Goal: Task Accomplishment & Management: Manage account settings

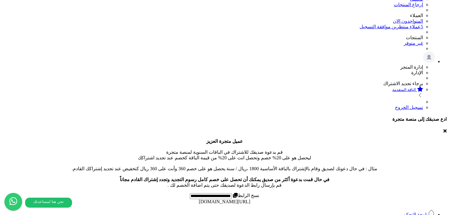
scroll to position [89, 0]
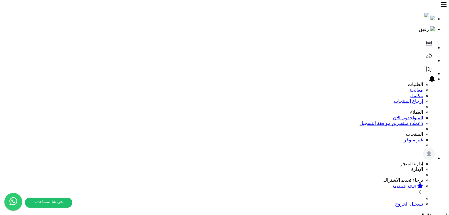
click at [426, 41] on icon at bounding box center [429, 43] width 6 height 5
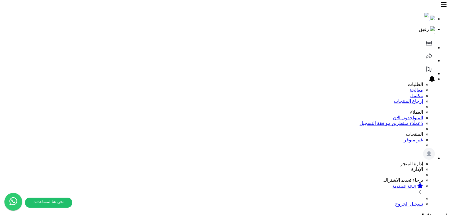
drag, startPoint x: 221, startPoint y: 51, endPoint x: 349, endPoint y: 51, distance: 127.8
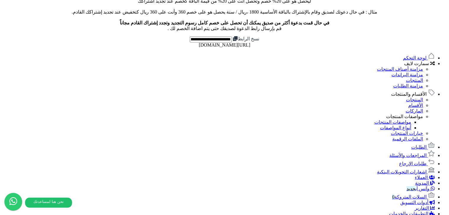
scroll to position [177, 0]
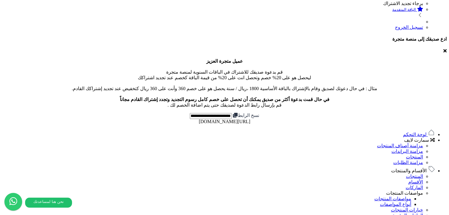
click at [416, 138] on span "سمارت لايف" at bounding box center [416, 140] width 25 height 5
click at [420, 160] on link "مزامنة الطلبات" at bounding box center [408, 162] width 30 height 5
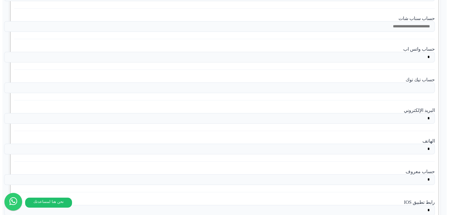
scroll to position [1151, 0]
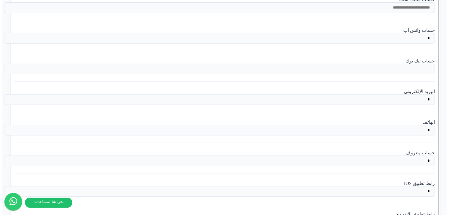
select select "*"
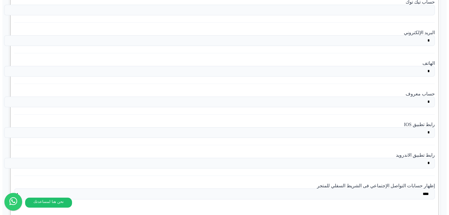
scroll to position [1269, 0]
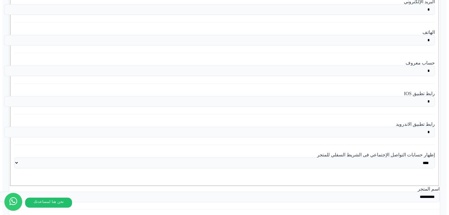
scroll to position [1240, 0]
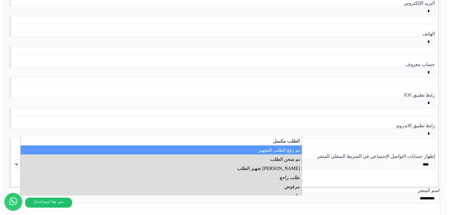
click at [203, 151] on li "تم رفع الطلب للتجهيز" at bounding box center [161, 150] width 281 height 9
select select "*"
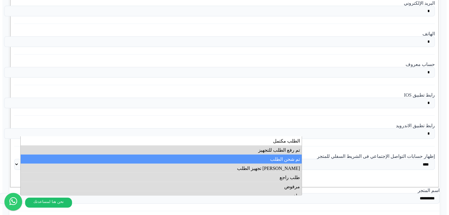
scroll to position [0, 0]
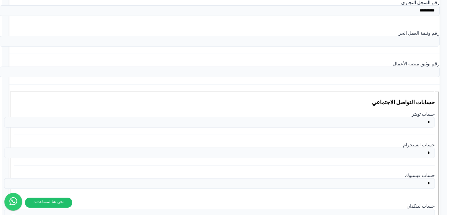
scroll to position [915, 0]
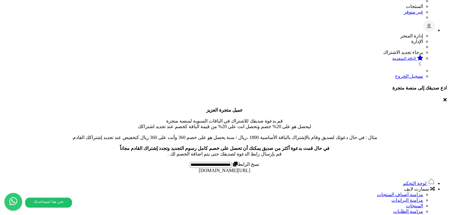
scroll to position [118, 0]
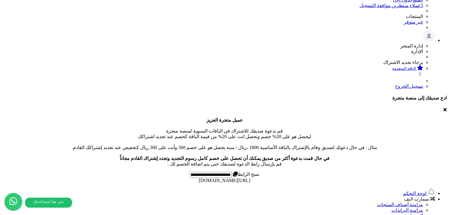
click at [409, 197] on link "سمارت لايف" at bounding box center [419, 199] width 31 height 5
click at [411, 197] on span "سمارت لايف" at bounding box center [416, 199] width 25 height 5
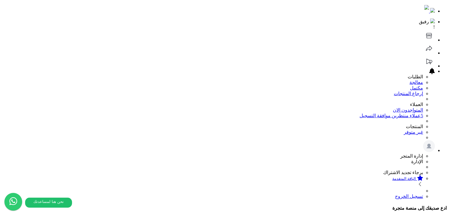
scroll to position [0, 0]
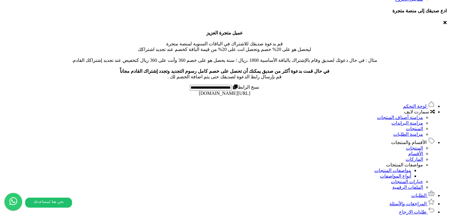
scroll to position [207, 0]
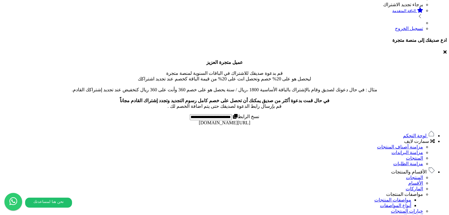
scroll to position [177, 0]
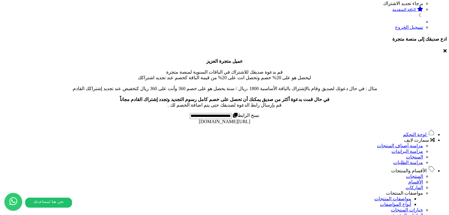
drag, startPoint x: 165, startPoint y: 69, endPoint x: 128, endPoint y: 69, distance: 37.8
copy td "6287035370733"
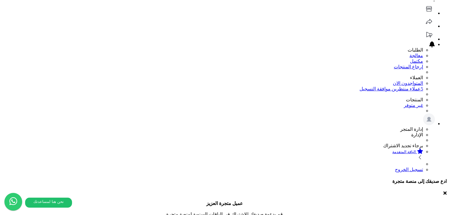
scroll to position [0, 0]
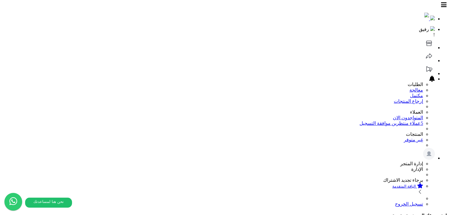
select select "*********"
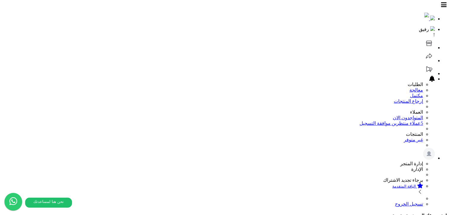
select select "*********"
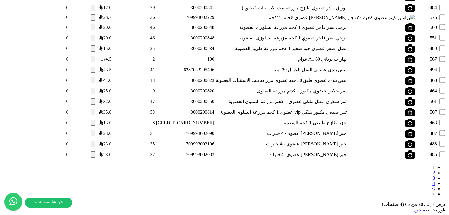
scroll to position [784, 0]
click at [432, 171] on link "2" at bounding box center [433, 173] width 2 height 5
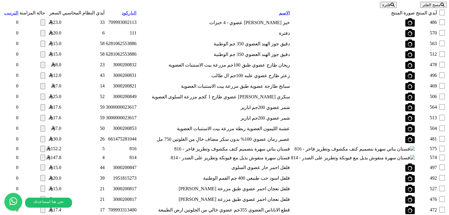
scroll to position [784, 0]
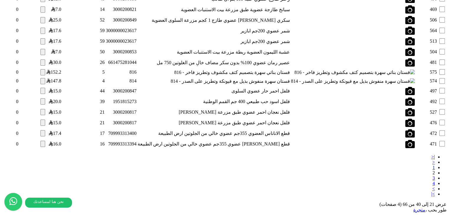
click at [432, 176] on link "3" at bounding box center [433, 178] width 2 height 5
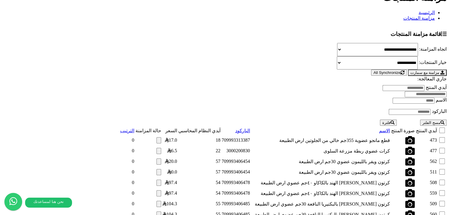
scroll to position [775, 0]
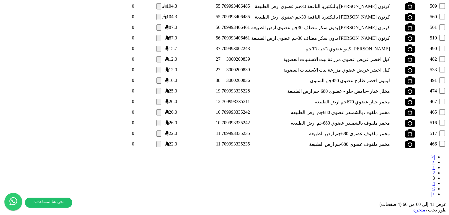
click at [432, 181] on link "4" at bounding box center [433, 183] width 2 height 5
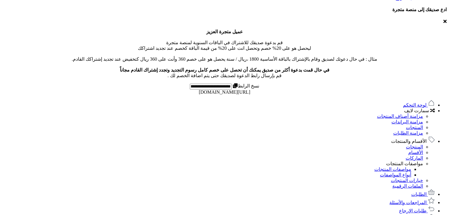
scroll to position [261, 0]
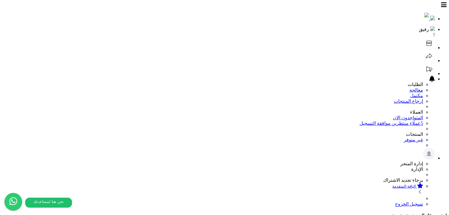
select select "*********"
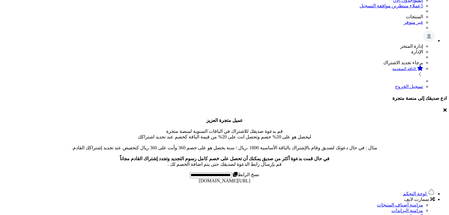
scroll to position [118, 0]
paste input "**********"
type input "**********"
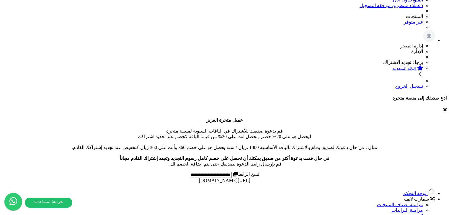
drag, startPoint x: 79, startPoint y: 88, endPoint x: 67, endPoint y: 90, distance: 11.5
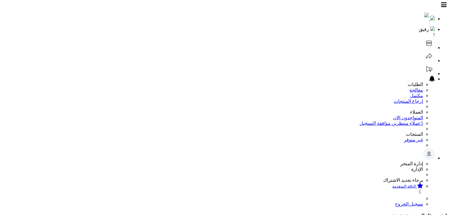
scroll to position [87, 0]
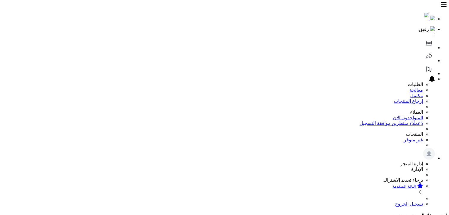
scroll to position [87, 0]
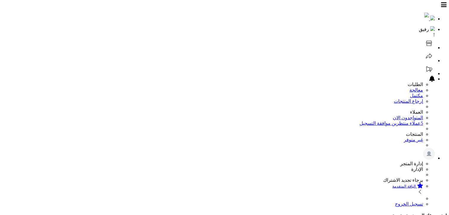
scroll to position [105, 0]
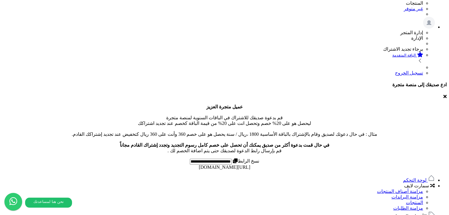
scroll to position [135, 0]
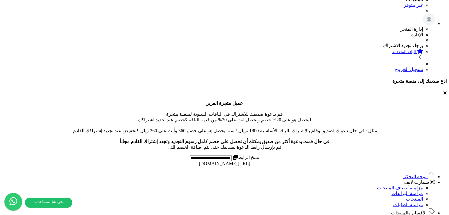
drag, startPoint x: 275, startPoint y: 133, endPoint x: 213, endPoint y: 130, distance: 62.0
copy td "رطب شيشي عضوي 1 كيلو ال طالب"
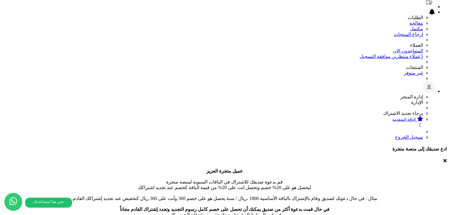
scroll to position [0, 0]
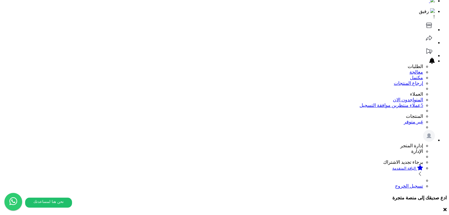
scroll to position [46, 0]
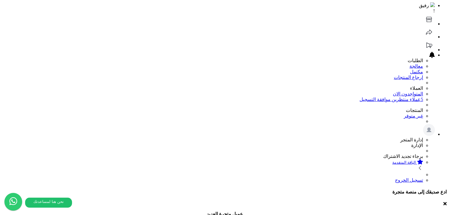
scroll to position [0, 0]
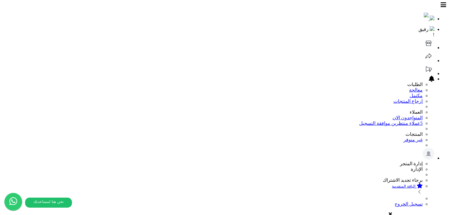
select select "*"
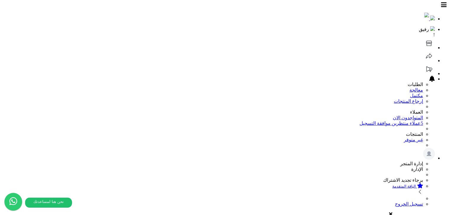
drag, startPoint x: 362, startPoint y: 75, endPoint x: 195, endPoint y: 74, distance: 166.8
